Goal: Information Seeking & Learning: Learn about a topic

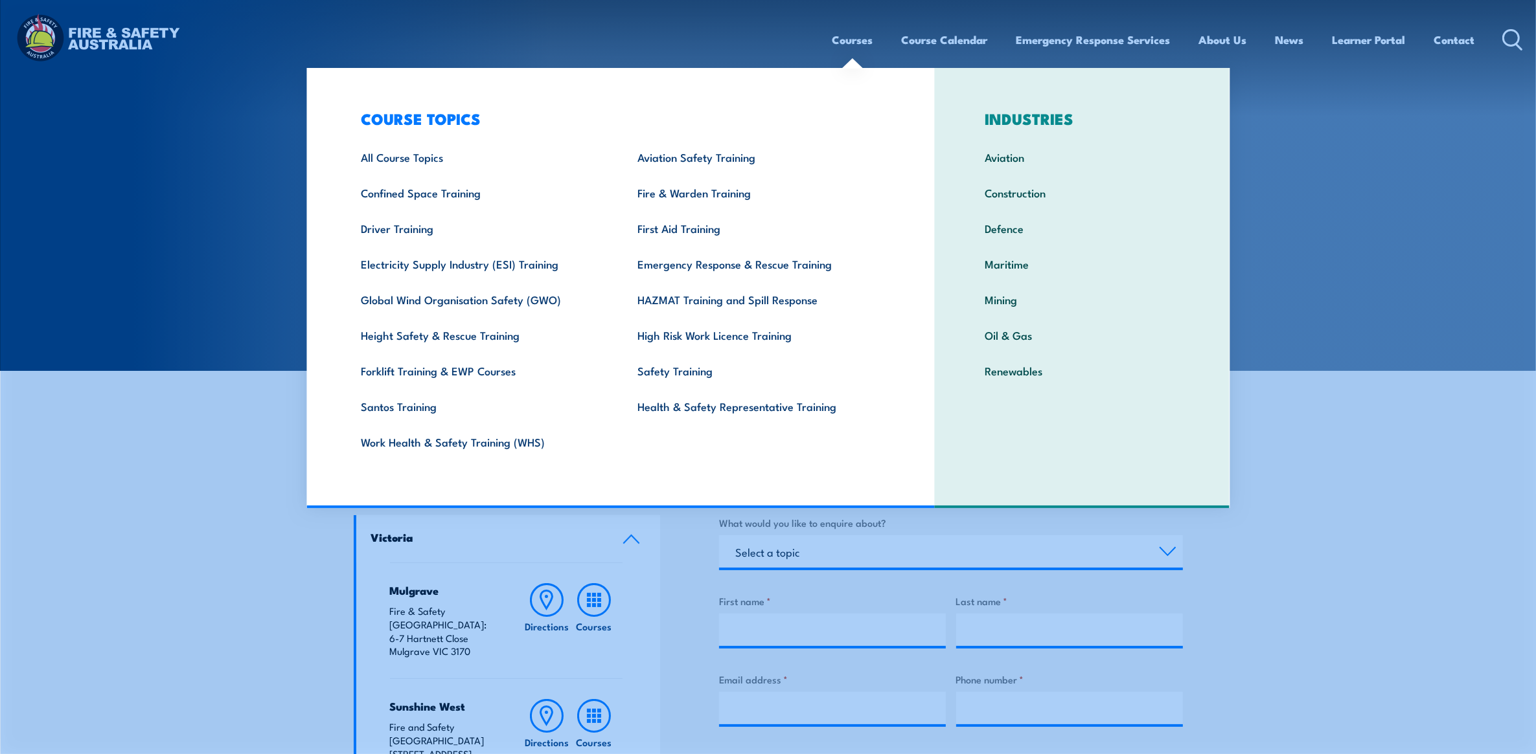
click at [865, 43] on link "Courses" at bounding box center [852, 40] width 41 height 34
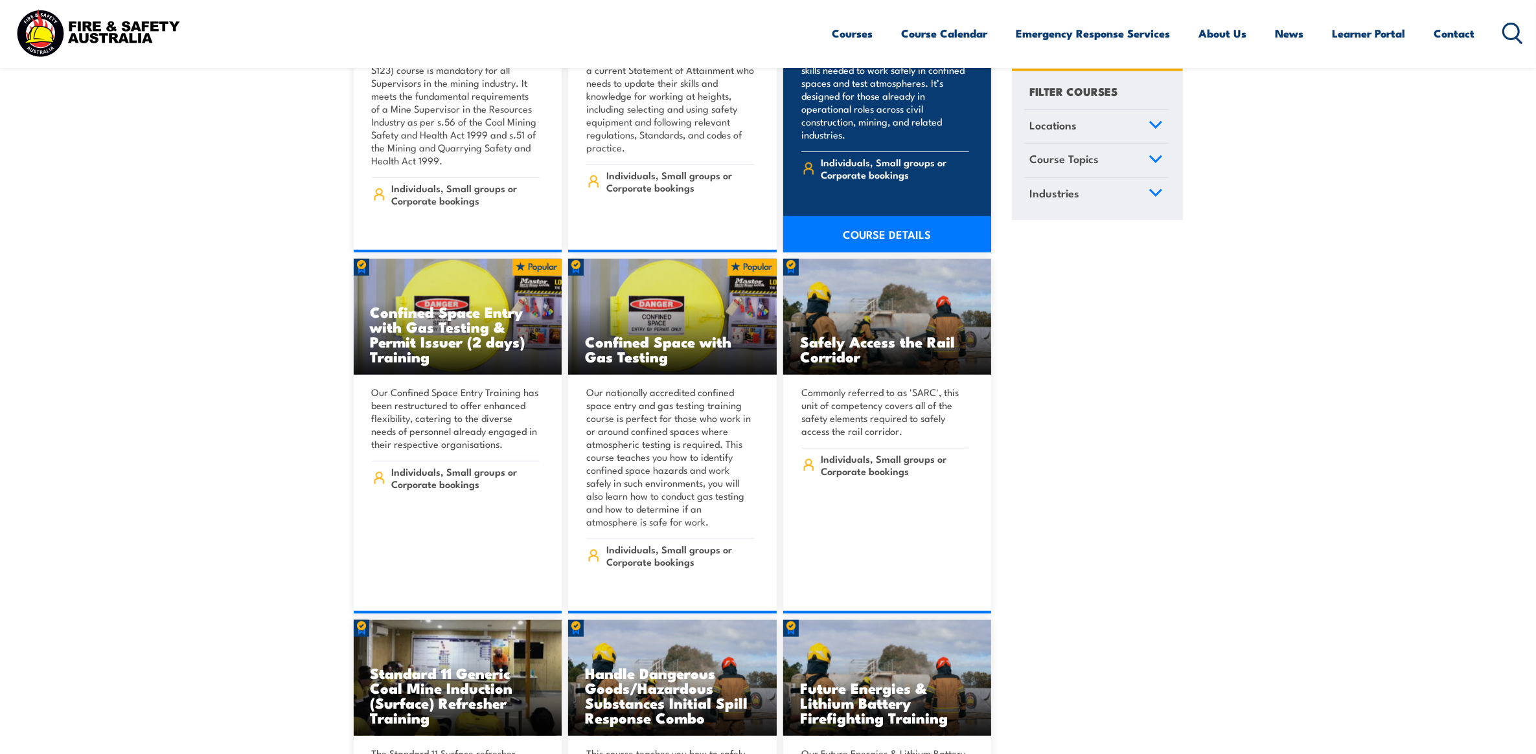
scroll to position [1295, 0]
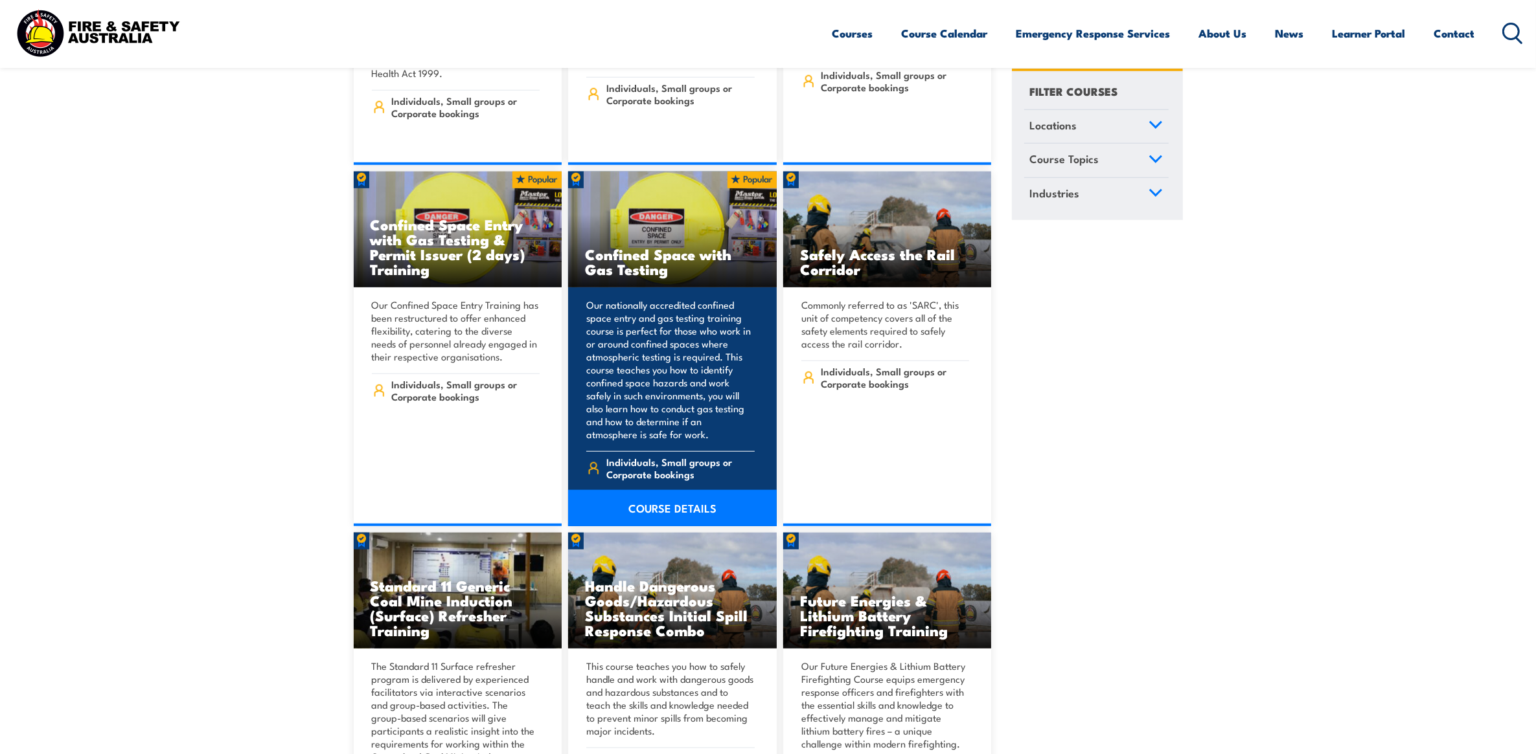
click at [655, 491] on link "COURSE DETAILS" at bounding box center [672, 508] width 209 height 36
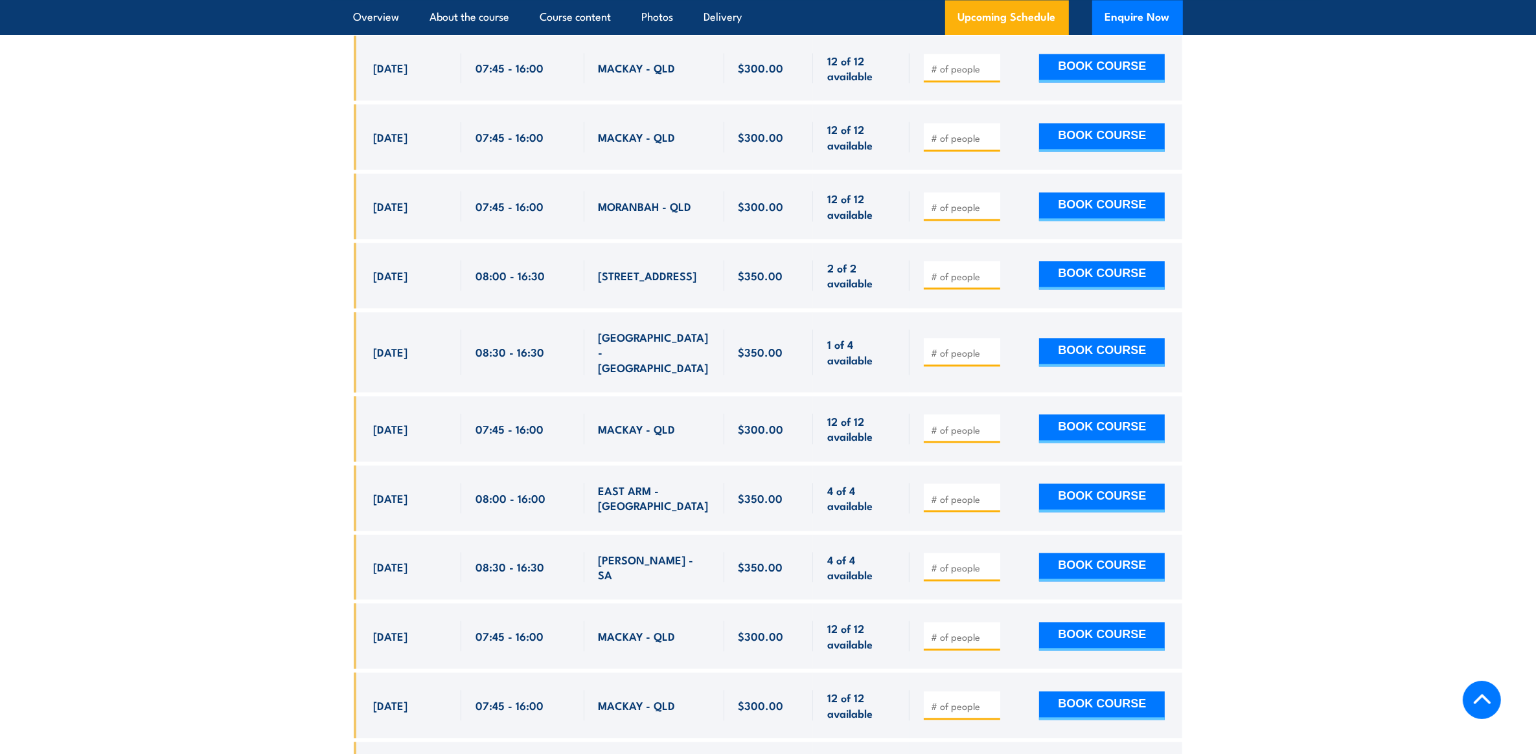
scroll to position [3481, 0]
